Goal: Transaction & Acquisition: Purchase product/service

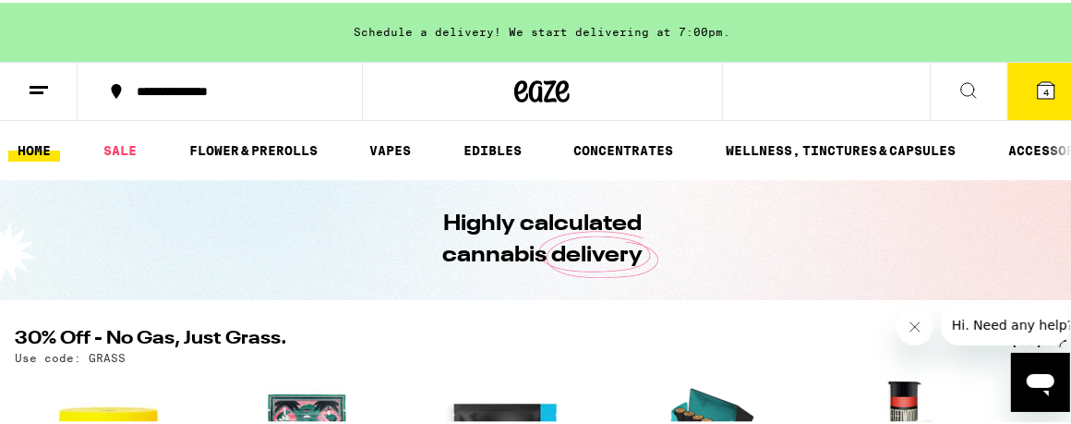
click at [1044, 85] on span "4" at bounding box center [1047, 89] width 6 height 11
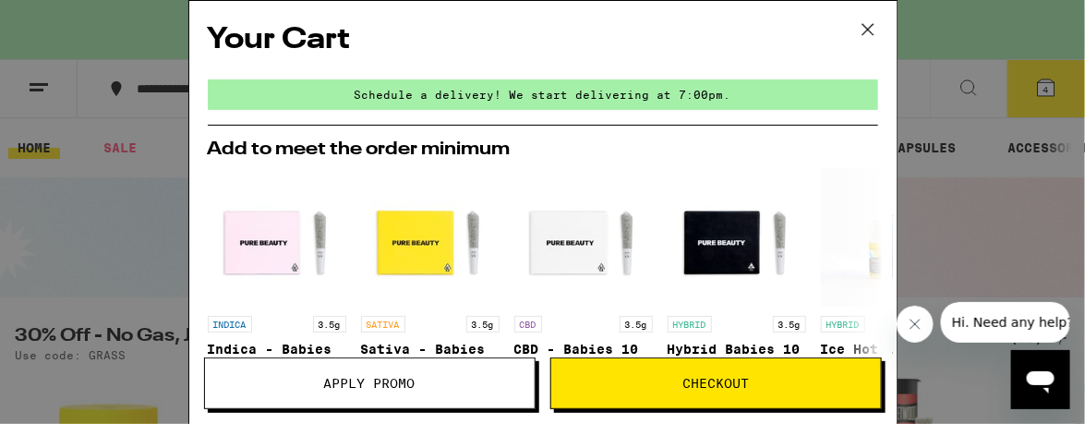
click at [720, 380] on span "Checkout" at bounding box center [716, 383] width 67 height 13
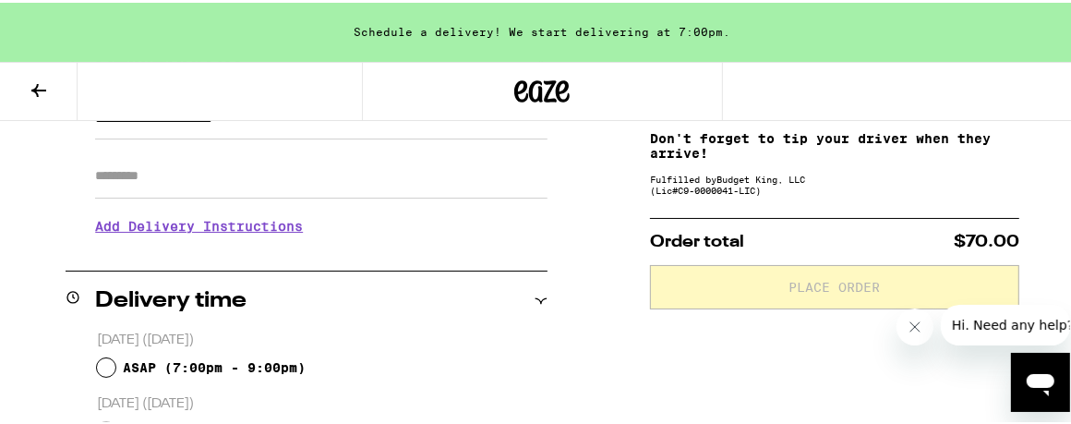
scroll to position [369, 0]
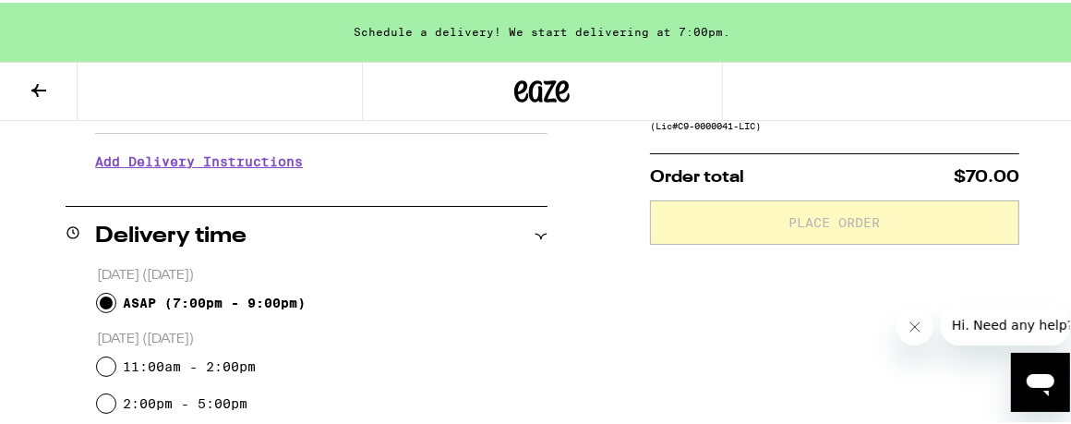
click at [104, 295] on input "ASAP ( 7:00pm - 9:00pm )" at bounding box center [106, 300] width 18 height 18
radio input "true"
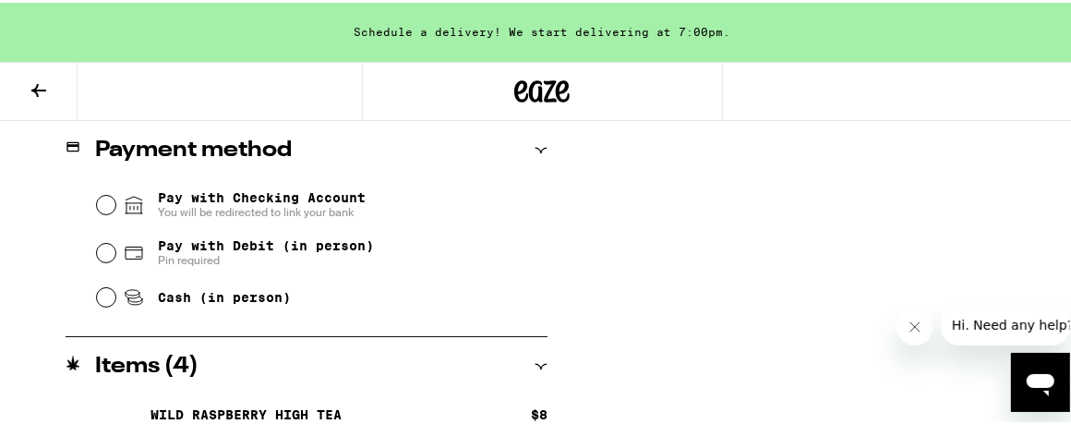
scroll to position [739, 0]
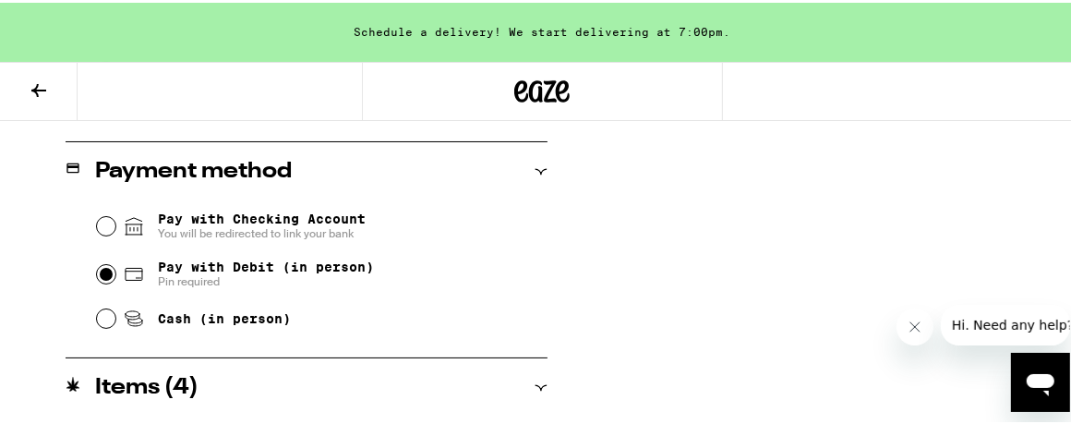
click at [101, 270] on input "Pay with Debit (in person) Pin required" at bounding box center [106, 271] width 18 height 18
radio input "true"
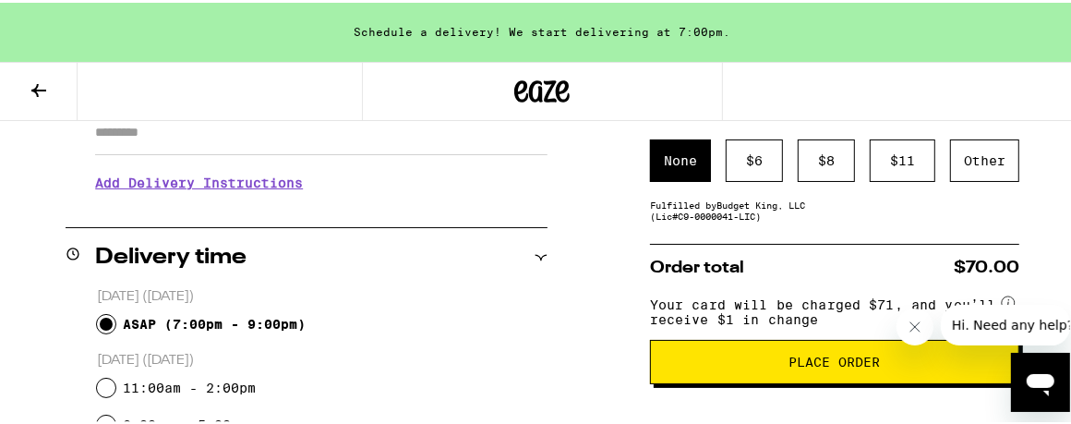
scroll to position [256, 0]
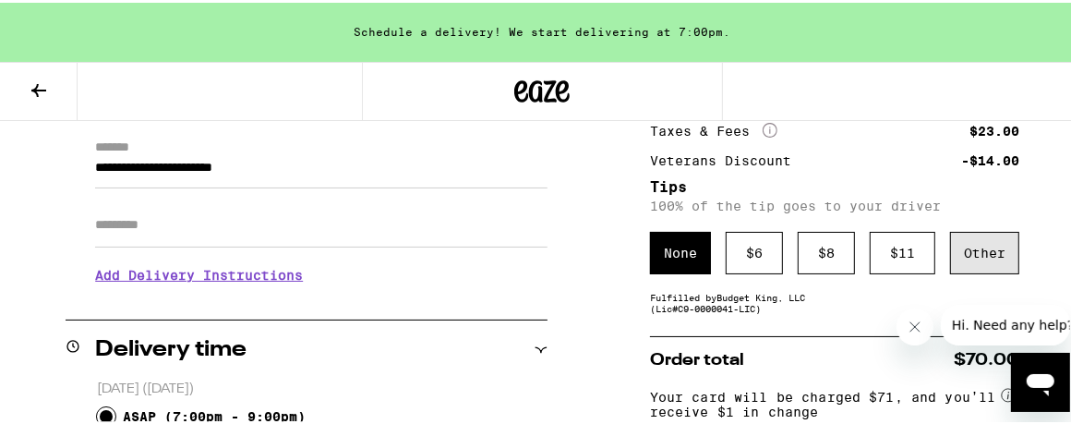
click at [978, 251] on div "Other" at bounding box center [984, 250] width 69 height 42
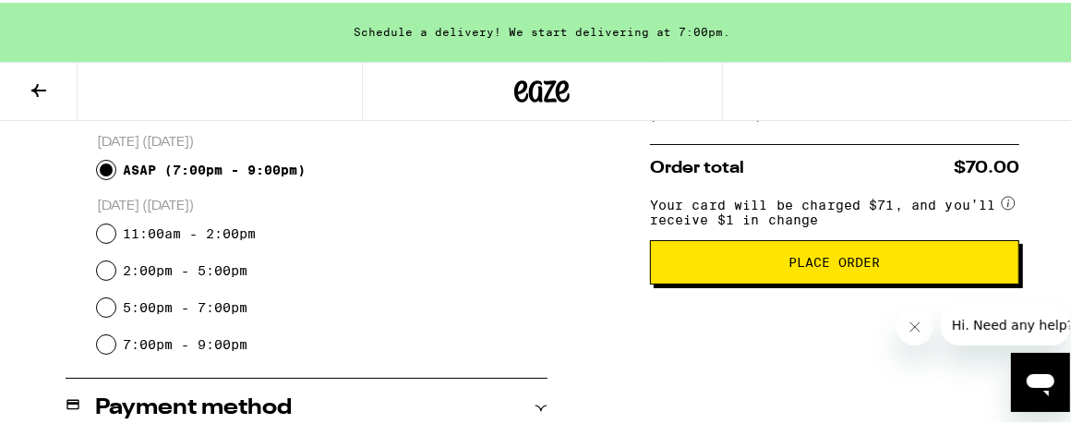
scroll to position [533, 0]
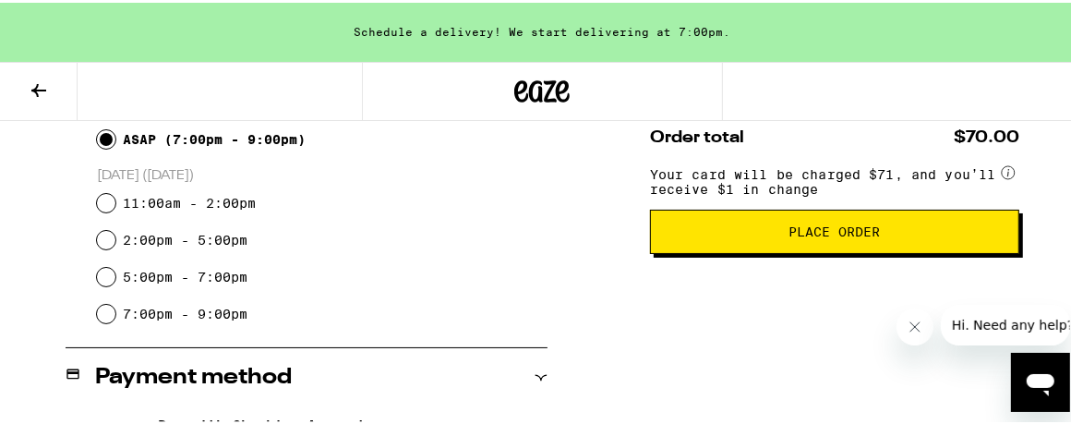
type input "5"
click at [826, 233] on span "Place Order" at bounding box center [834, 229] width 91 height 13
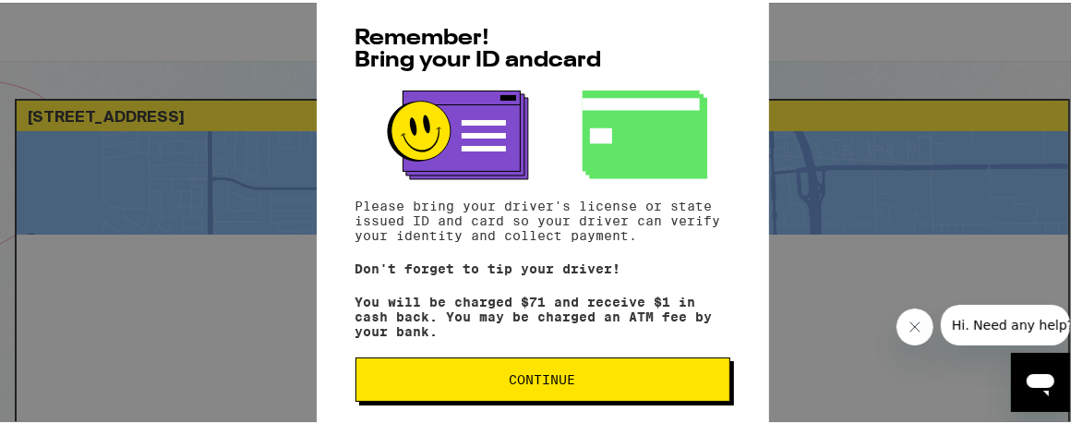
click at [527, 378] on span "Continue" at bounding box center [543, 376] width 67 height 13
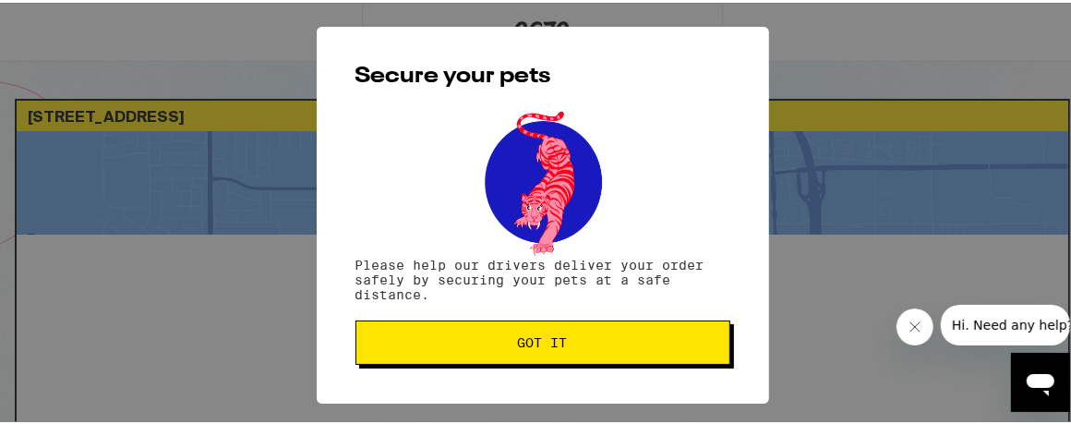
click at [538, 340] on span "Got it" at bounding box center [543, 339] width 50 height 13
